Goal: Information Seeking & Learning: Learn about a topic

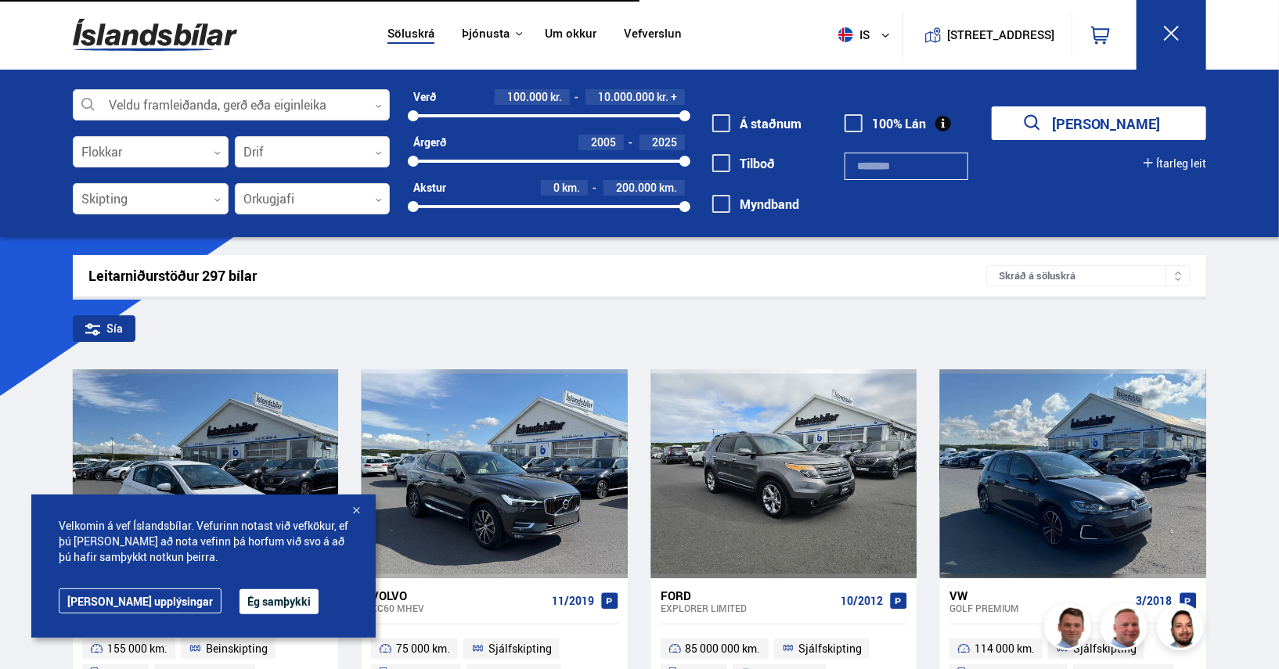
click at [239, 603] on button "Ég samþykki" at bounding box center [278, 601] width 79 height 25
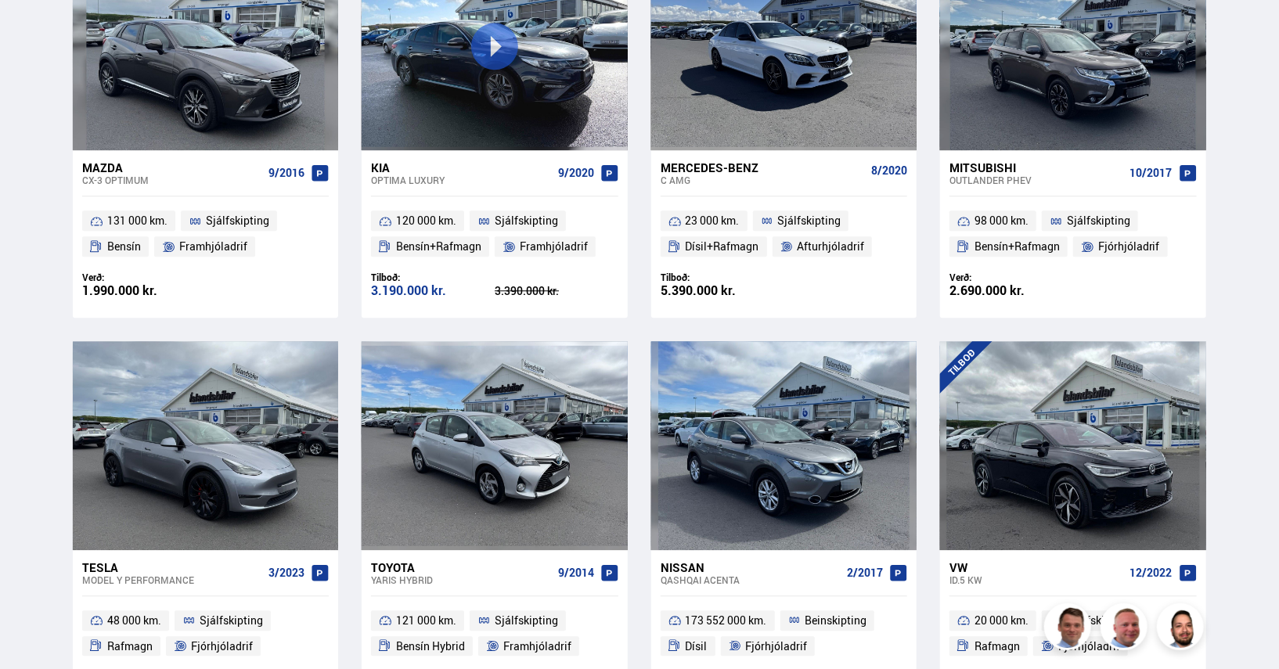
scroll to position [2035, 0]
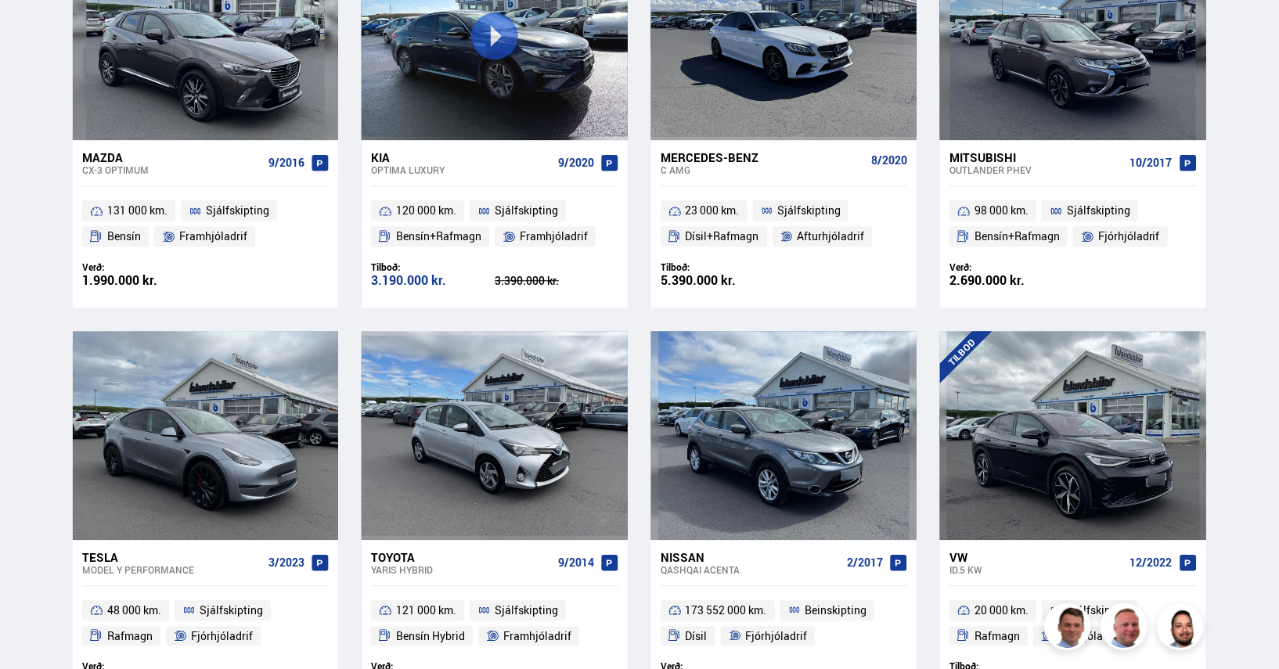
click at [403, 162] on div "Kia" at bounding box center [461, 157] width 180 height 14
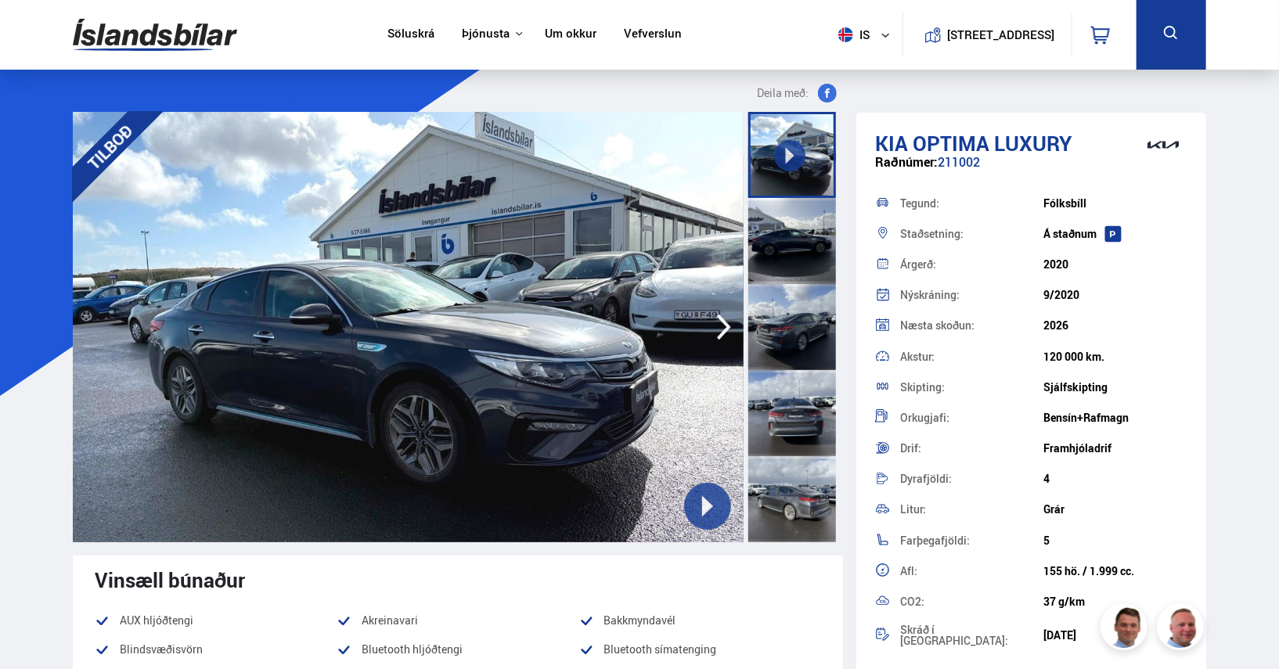
click at [720, 326] on icon "button" at bounding box center [723, 327] width 31 height 38
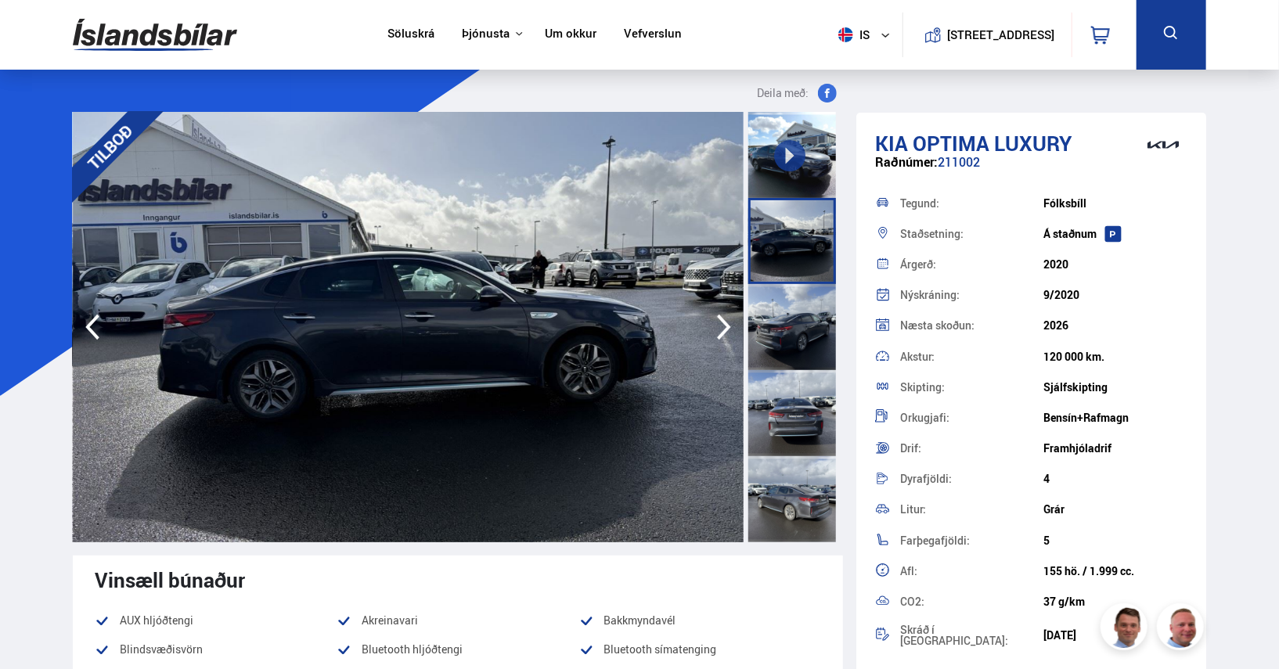
click at [720, 326] on icon "button" at bounding box center [723, 327] width 31 height 38
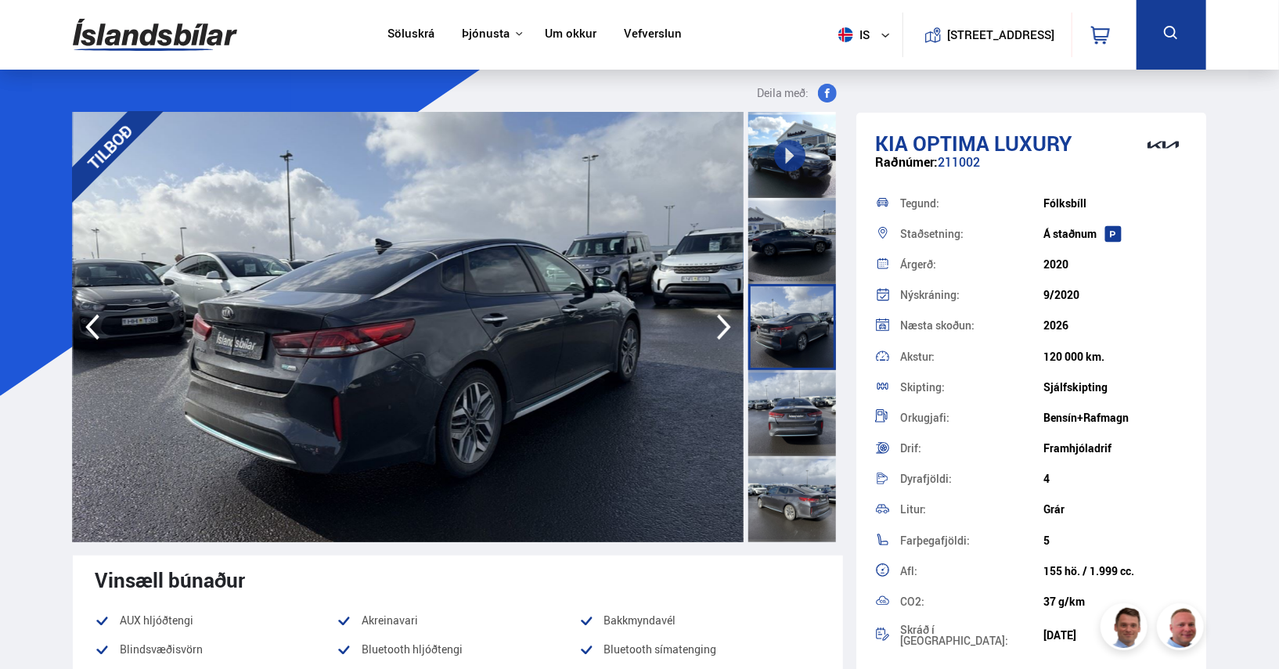
click at [720, 326] on icon "button" at bounding box center [723, 327] width 31 height 38
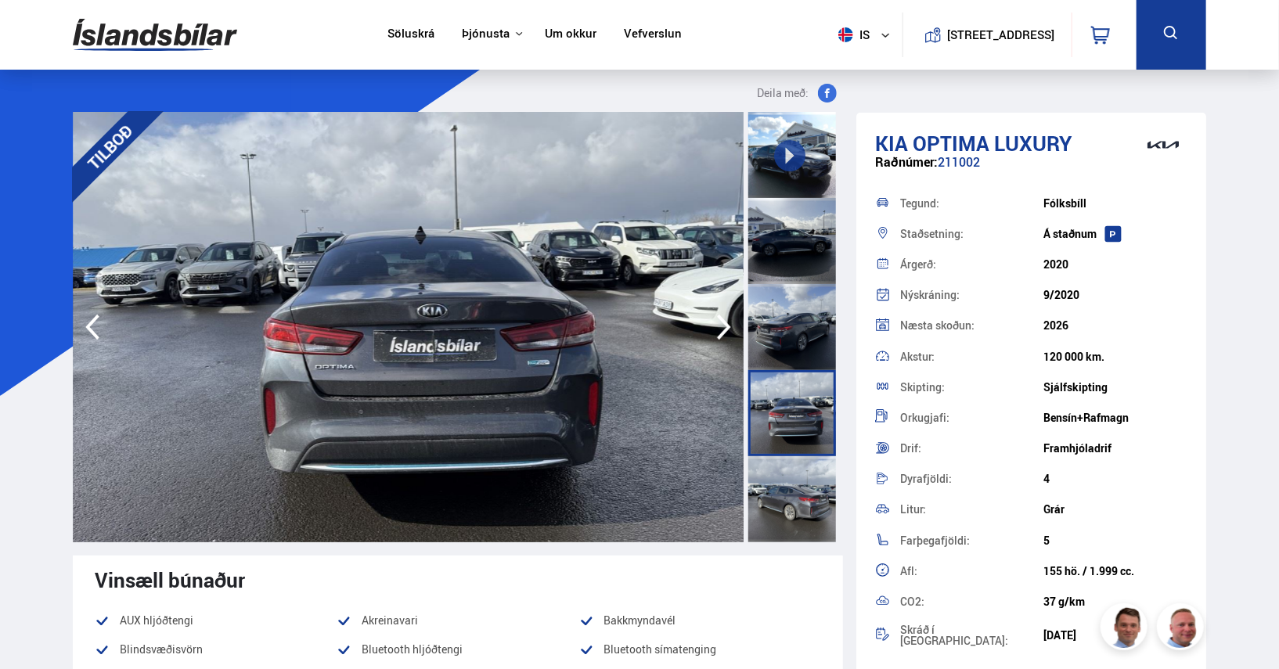
click at [720, 326] on icon "button" at bounding box center [723, 327] width 31 height 38
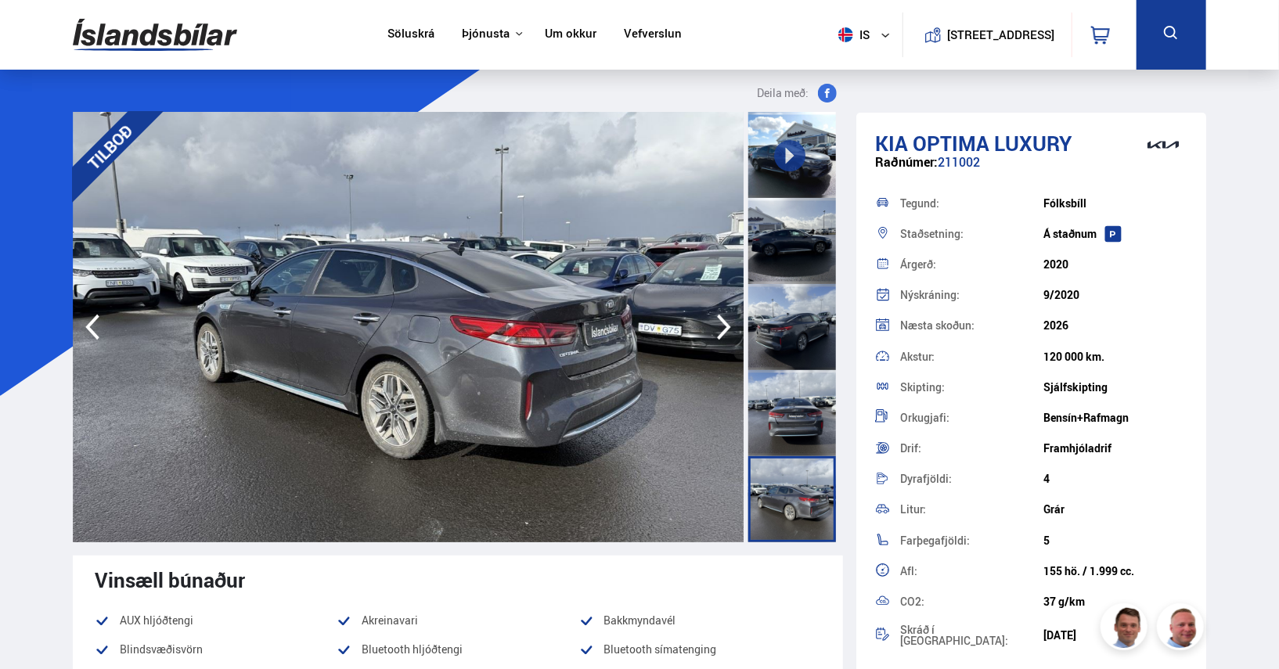
click at [720, 326] on icon "button" at bounding box center [723, 327] width 31 height 38
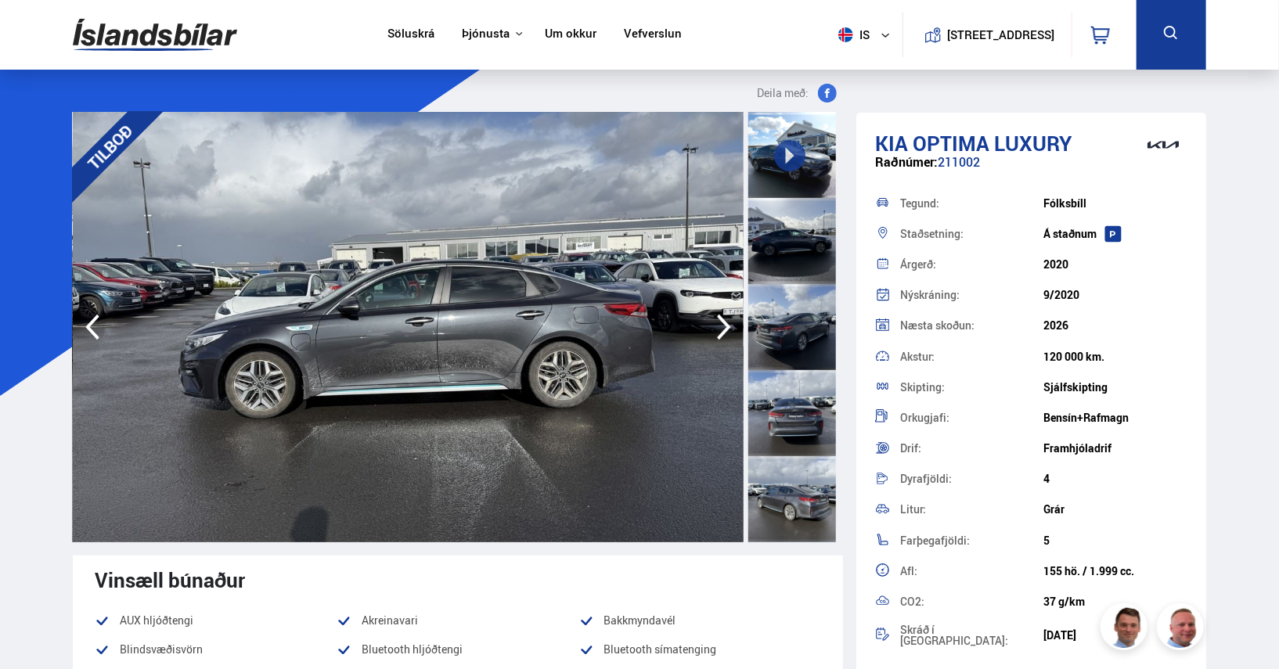
click at [720, 326] on icon "button" at bounding box center [723, 327] width 31 height 38
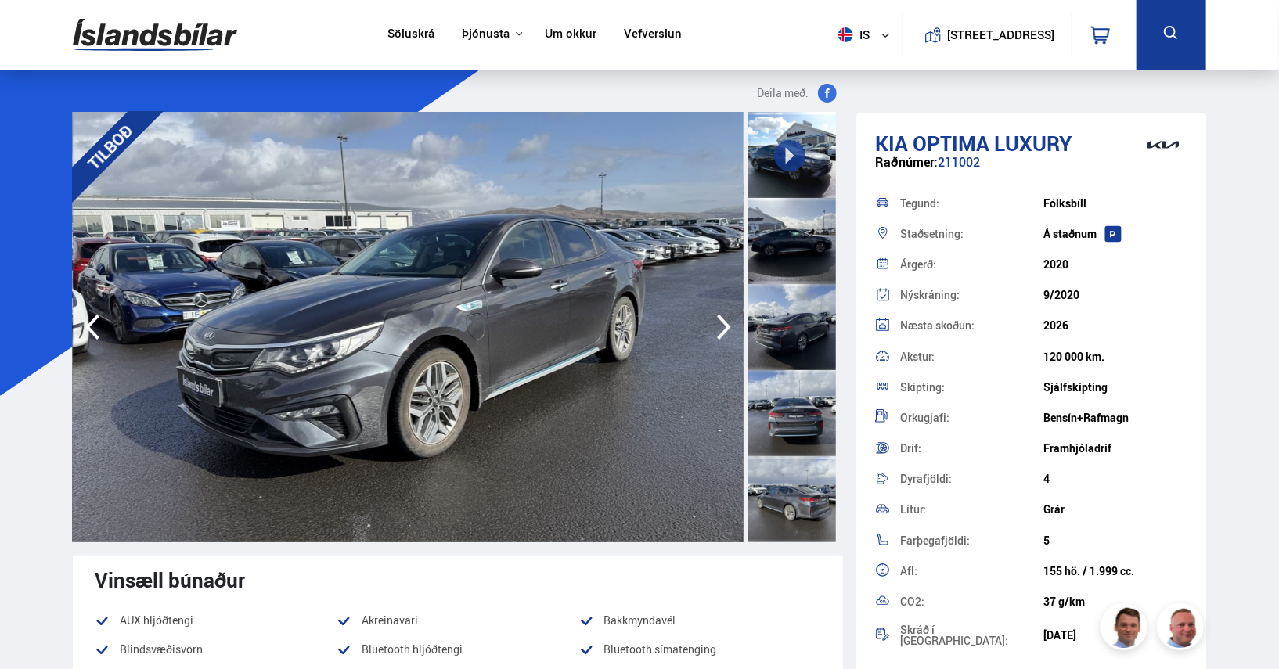
click at [720, 326] on icon "button" at bounding box center [723, 327] width 31 height 38
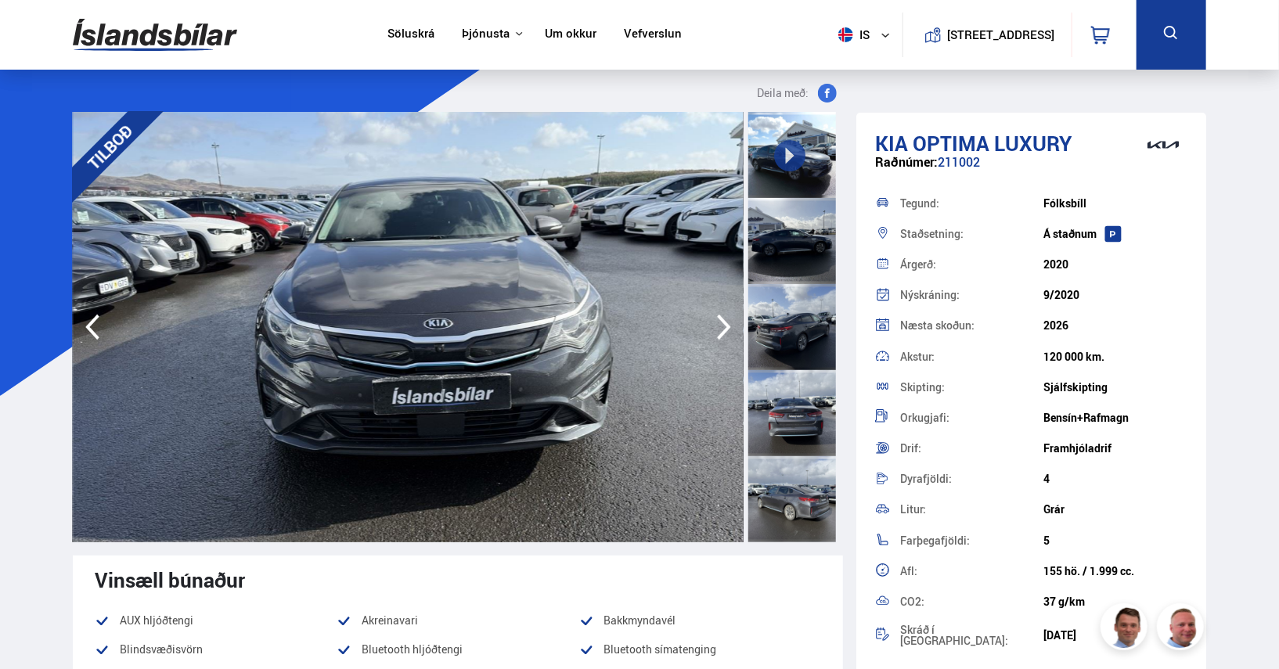
click at [720, 326] on icon "button" at bounding box center [723, 327] width 31 height 38
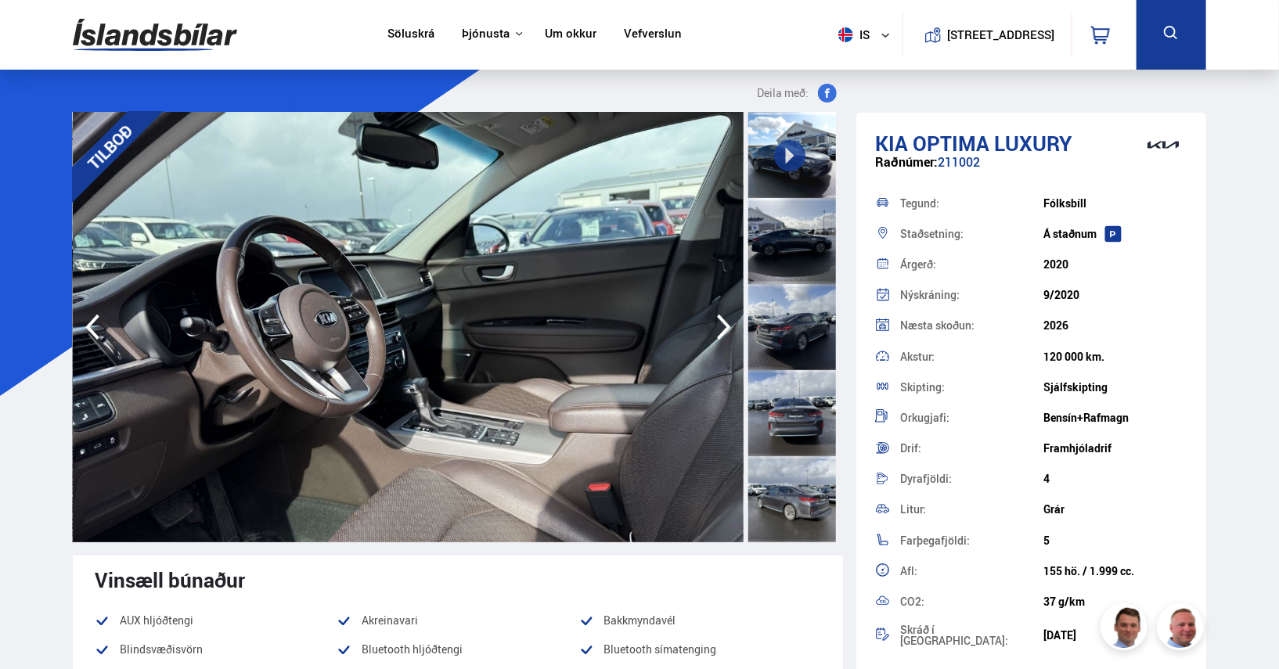
click at [720, 326] on icon "button" at bounding box center [723, 327] width 31 height 38
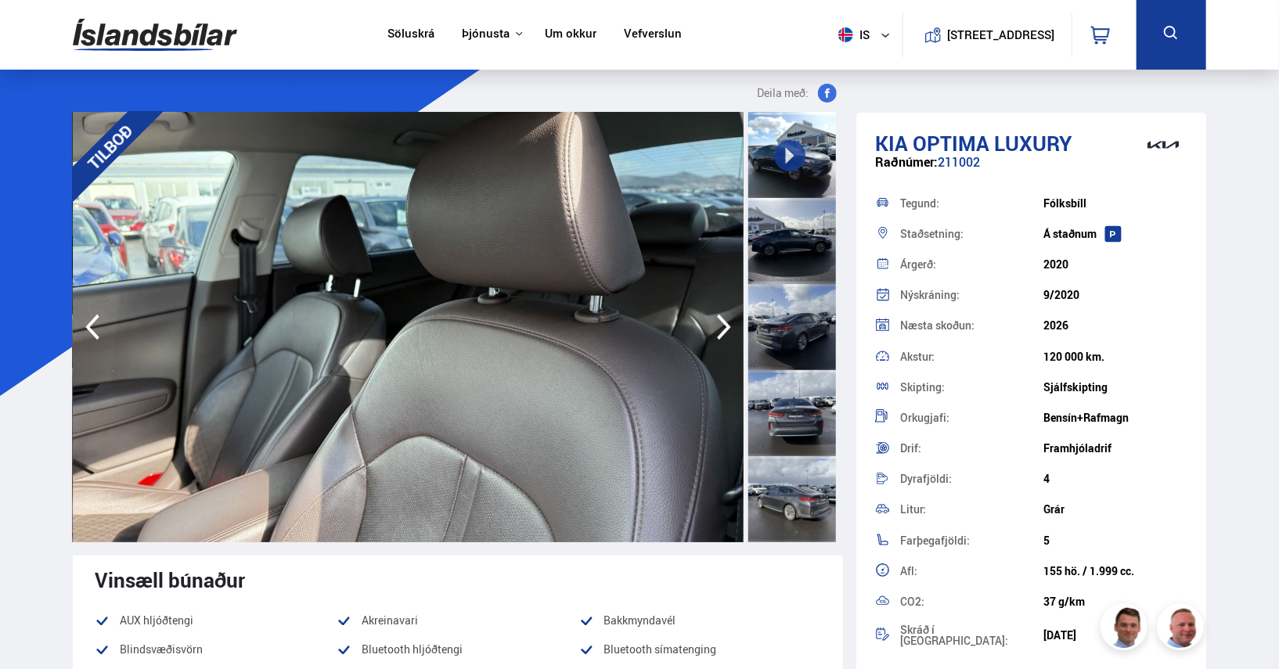
click at [720, 326] on icon "button" at bounding box center [723, 327] width 31 height 38
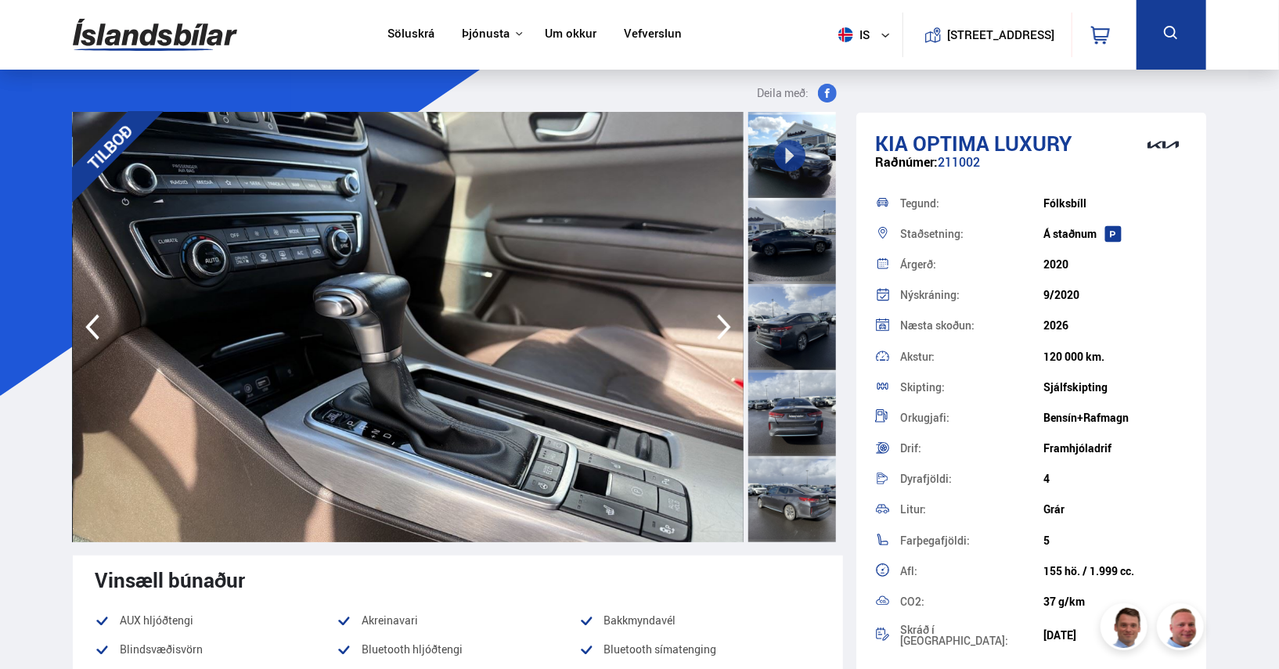
click at [720, 326] on icon "button" at bounding box center [723, 327] width 31 height 38
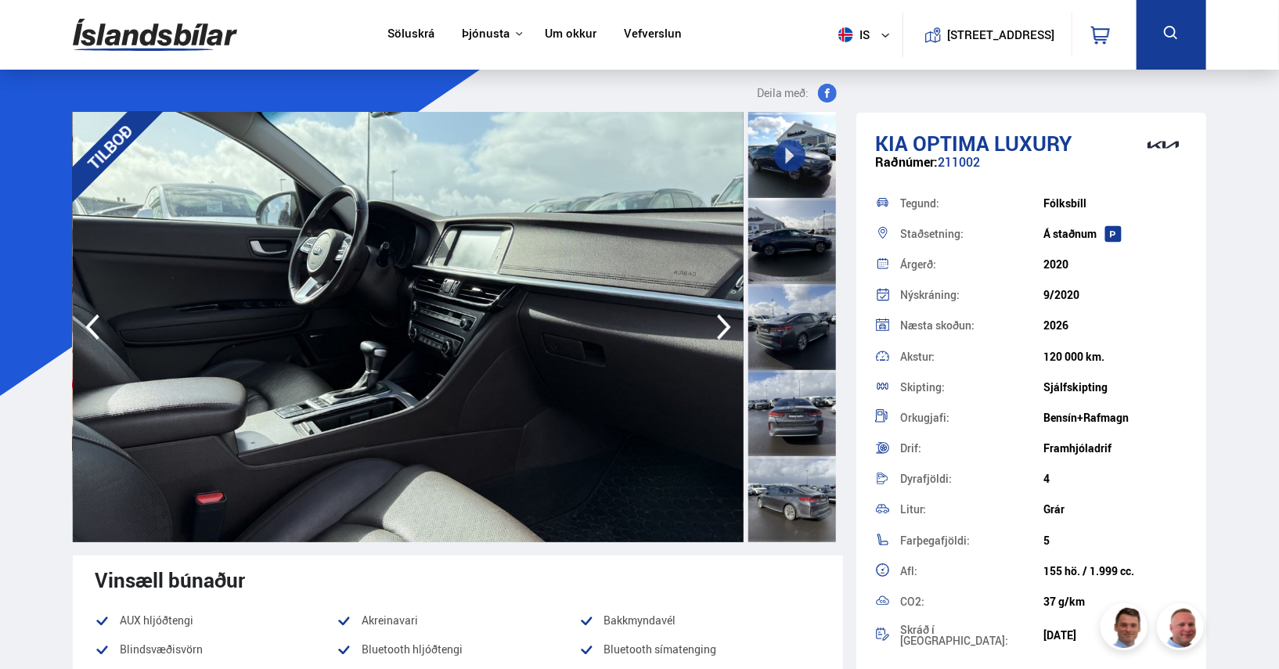
click at [720, 326] on icon "button" at bounding box center [723, 327] width 31 height 38
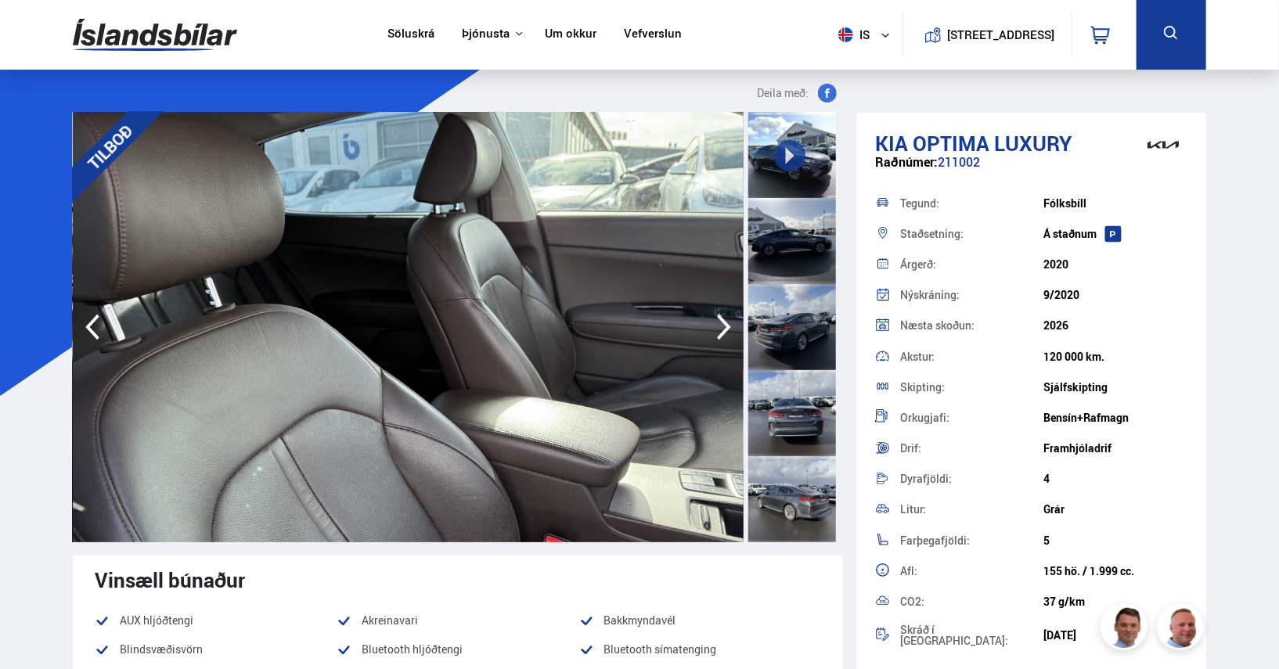
click at [720, 326] on icon "button" at bounding box center [723, 327] width 31 height 38
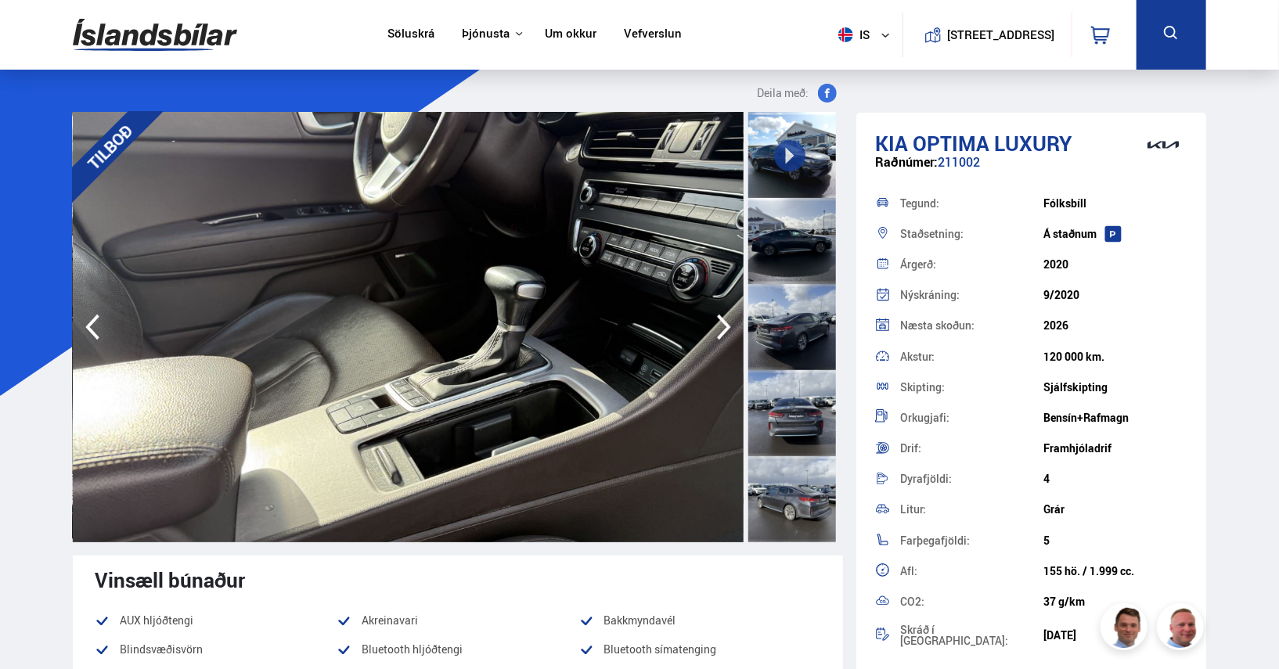
click at [720, 326] on icon "button" at bounding box center [723, 327] width 31 height 38
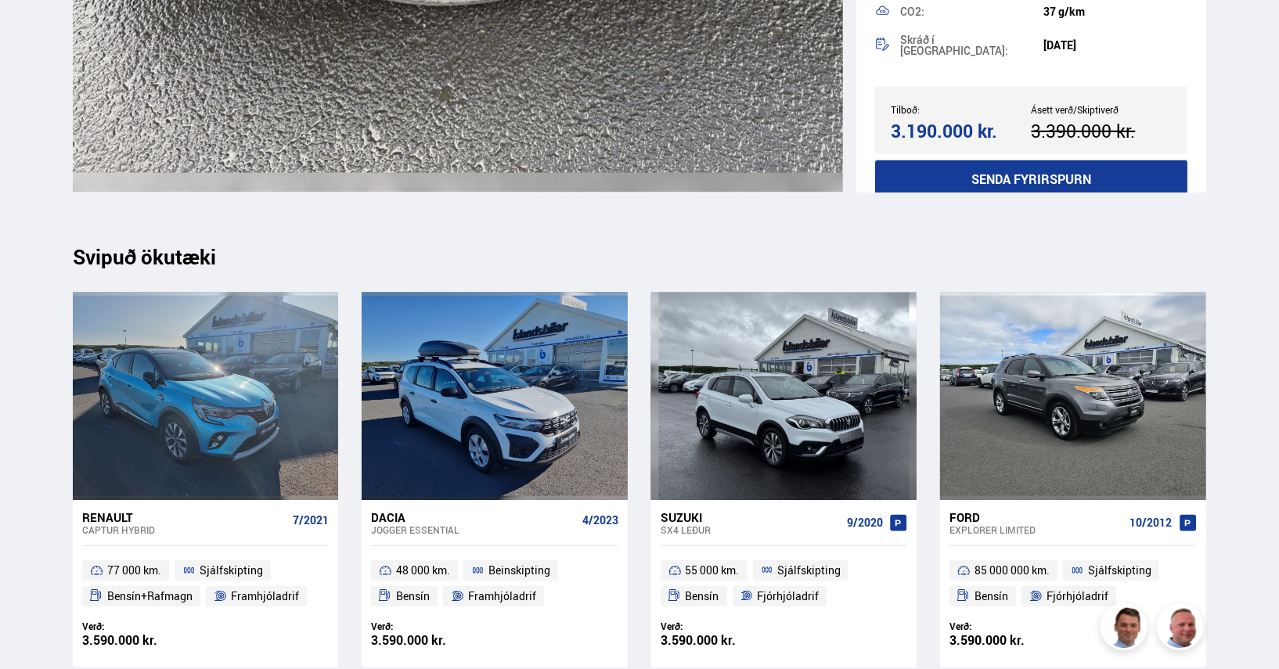
scroll to position [18471, 0]
